Goal: Transaction & Acquisition: Download file/media

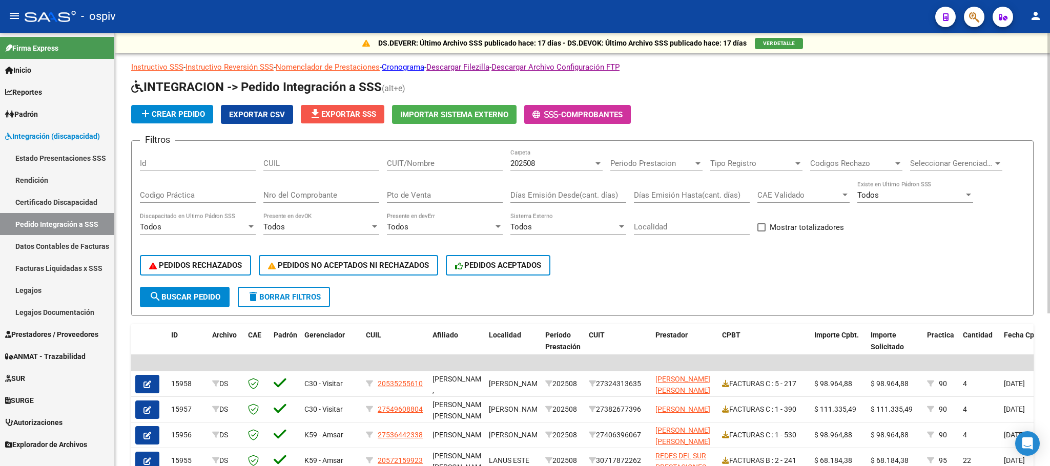
click at [349, 113] on span "file_download Exportar SSS" at bounding box center [342, 114] width 67 height 9
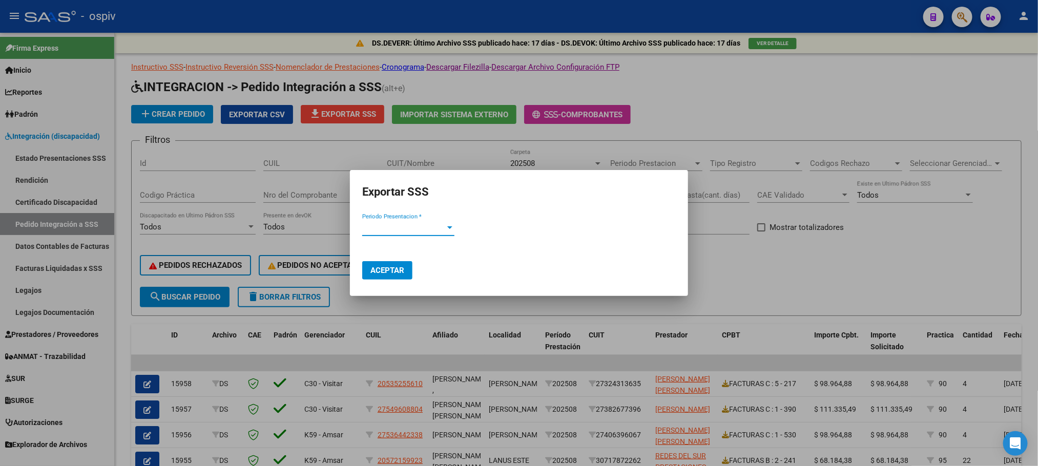
click at [433, 229] on span "Periodo Presentacion *" at bounding box center [403, 227] width 83 height 9
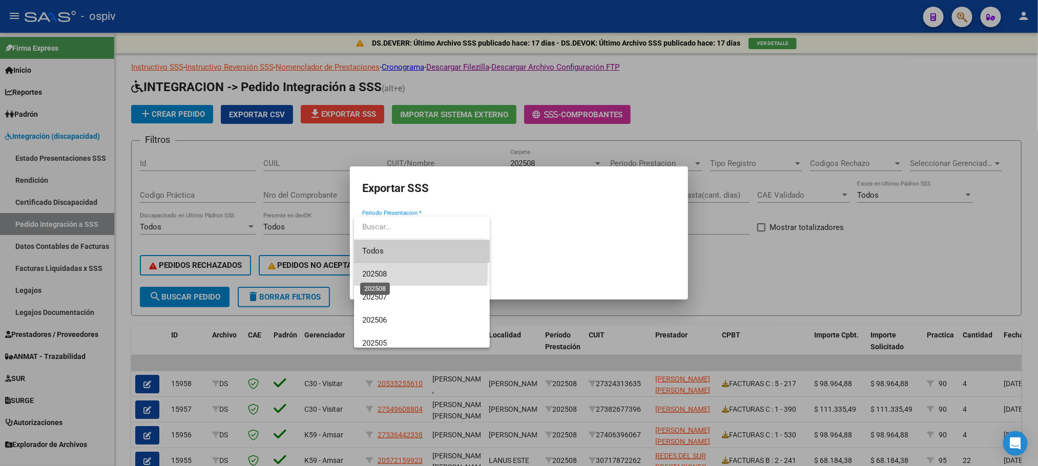
click at [383, 270] on span "202508" at bounding box center [374, 273] width 25 height 9
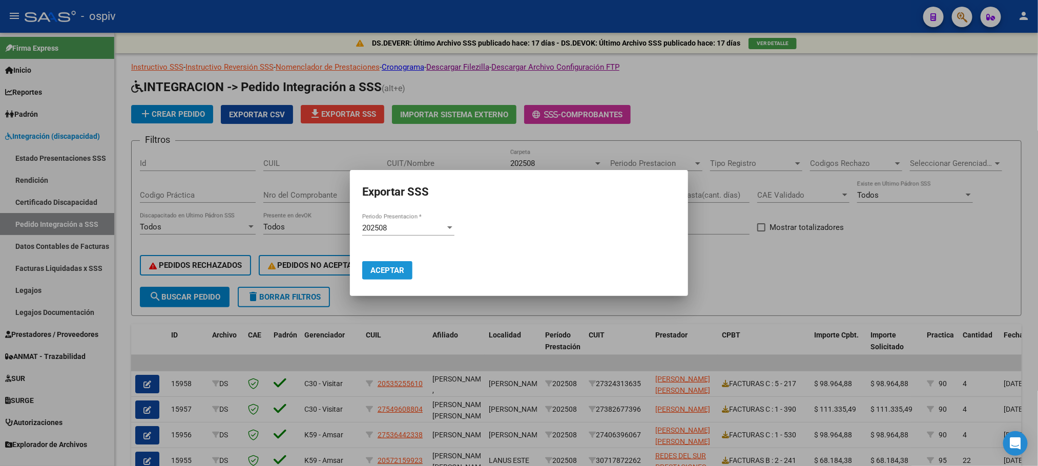
click at [387, 270] on span "Aceptar" at bounding box center [387, 270] width 34 height 9
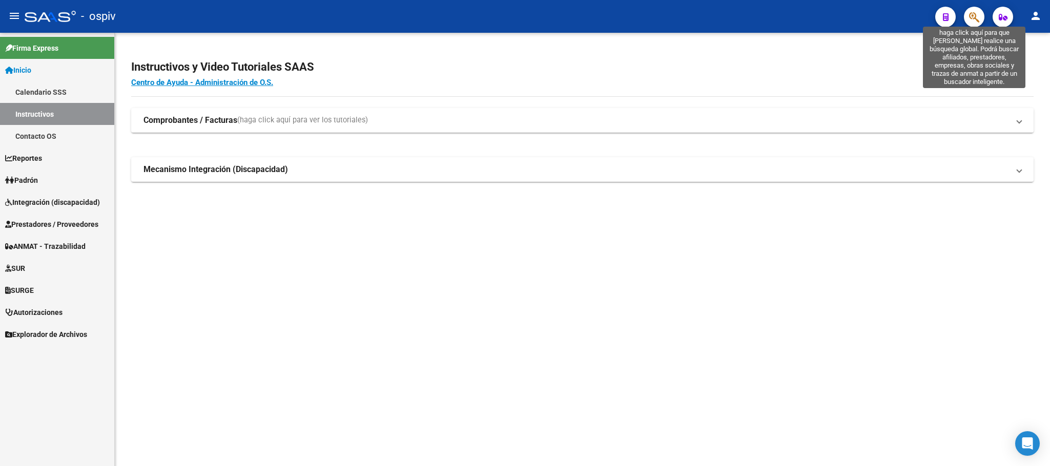
click at [973, 15] on icon "button" at bounding box center [974, 17] width 10 height 12
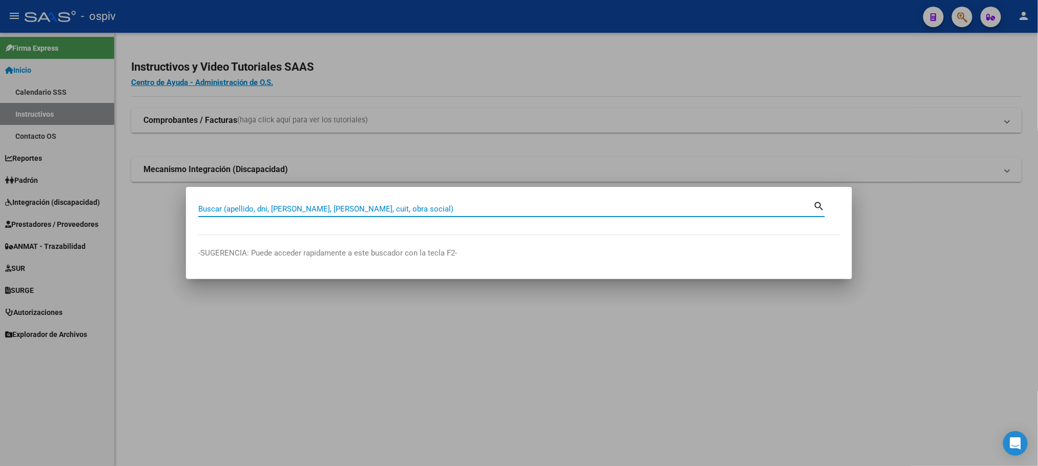
click at [263, 205] on input "Buscar (apellido, dni, cuil, nro traspaso, cuit, obra social)" at bounding box center [505, 208] width 615 height 9
paste input "20572159923"
type input "20572159923"
